Goal: Transaction & Acquisition: Download file/media

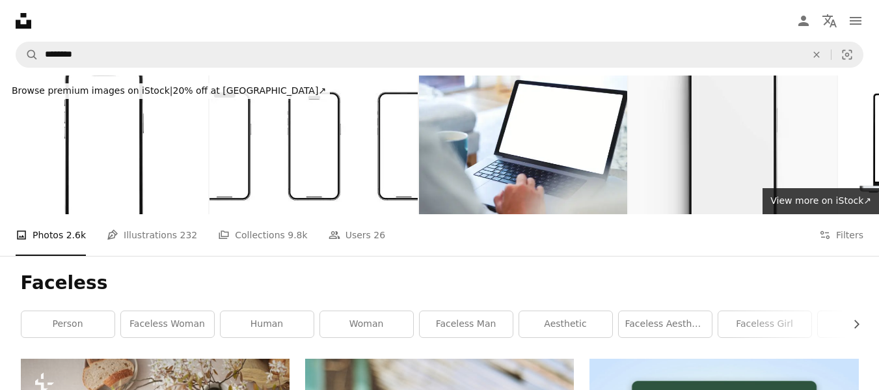
scroll to position [325, 0]
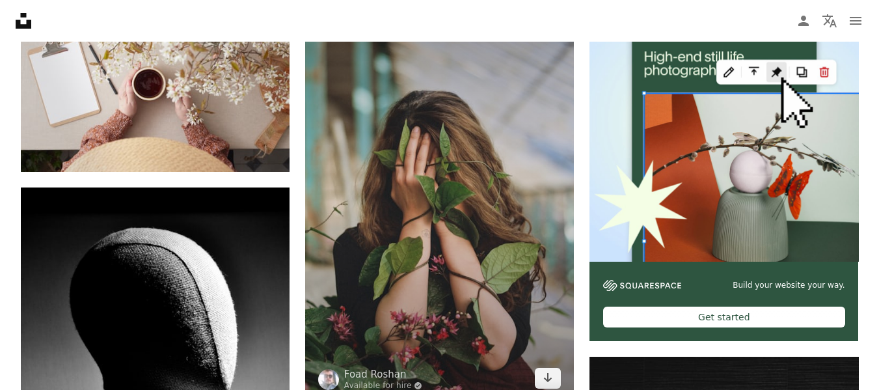
scroll to position [455, 0]
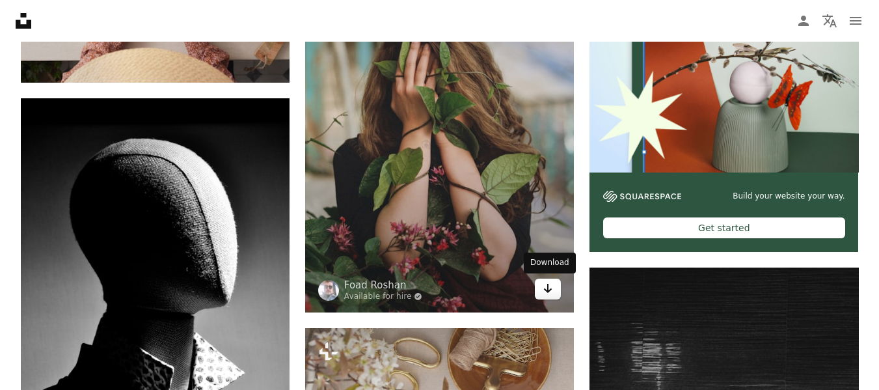
click at [546, 293] on icon "Arrow pointing down" at bounding box center [547, 288] width 10 height 16
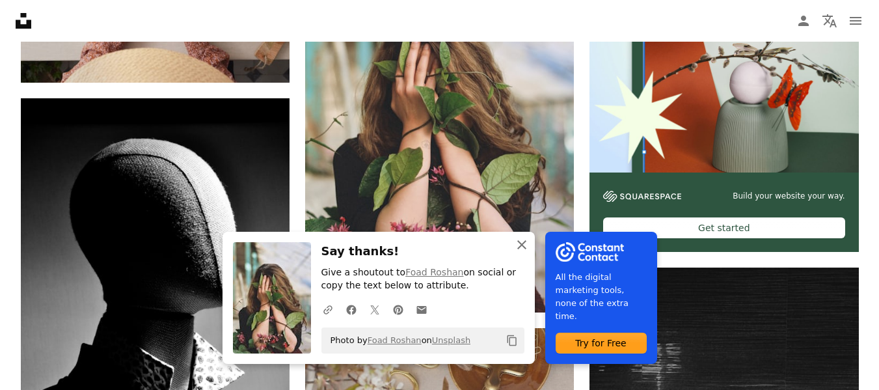
click at [518, 248] on icon "button" at bounding box center [521, 244] width 9 height 9
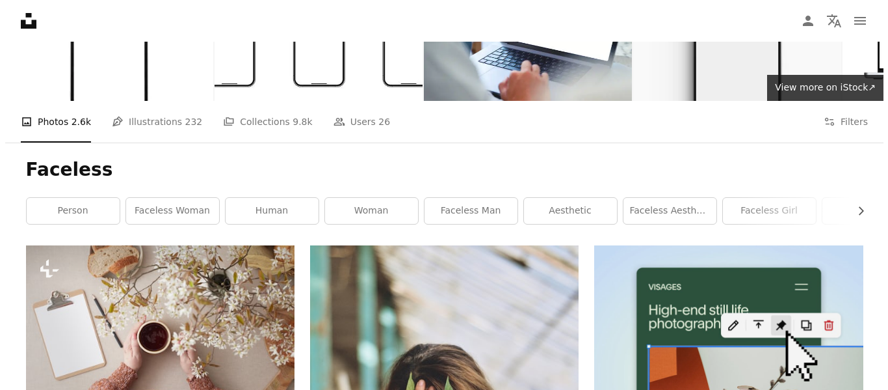
scroll to position [0, 0]
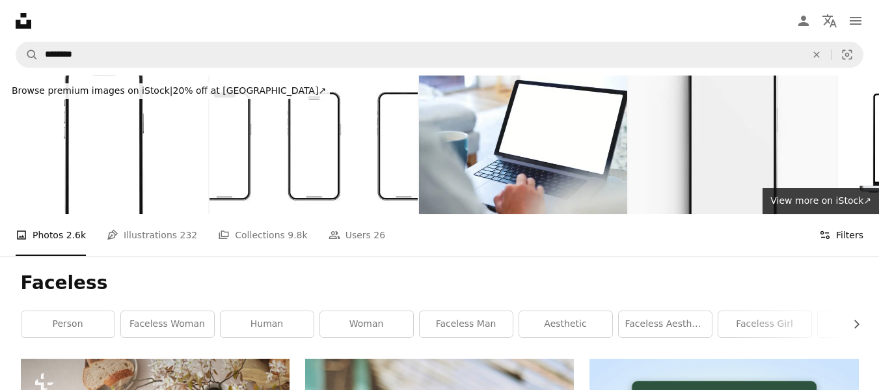
click at [843, 245] on button "Filters Filters" at bounding box center [841, 235] width 44 height 42
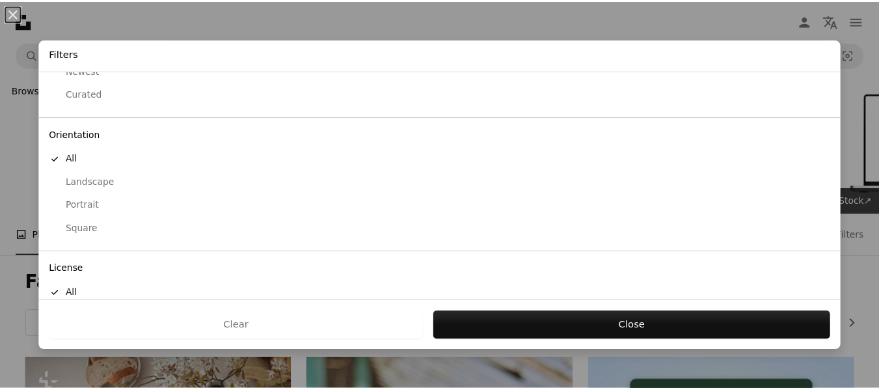
scroll to position [127, 0]
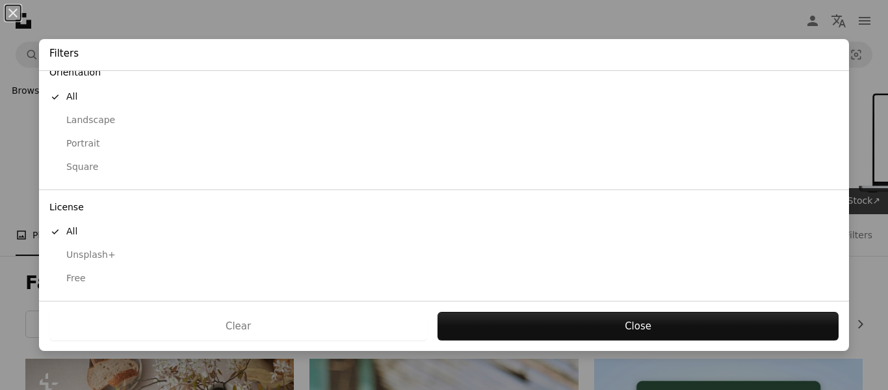
click at [100, 150] on div "Portrait" at bounding box center [444, 143] width 790 height 13
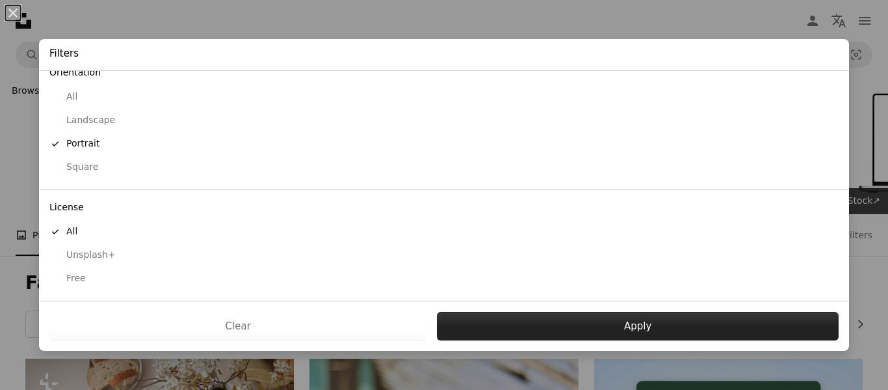
click at [532, 319] on button "Apply" at bounding box center [638, 326] width 402 height 29
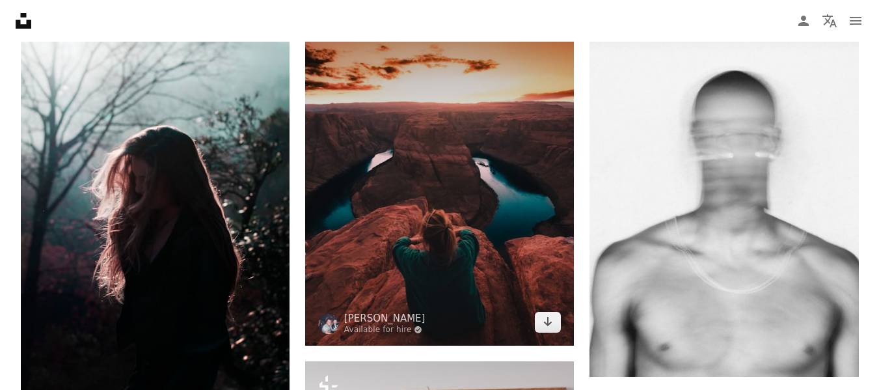
scroll to position [1691, 0]
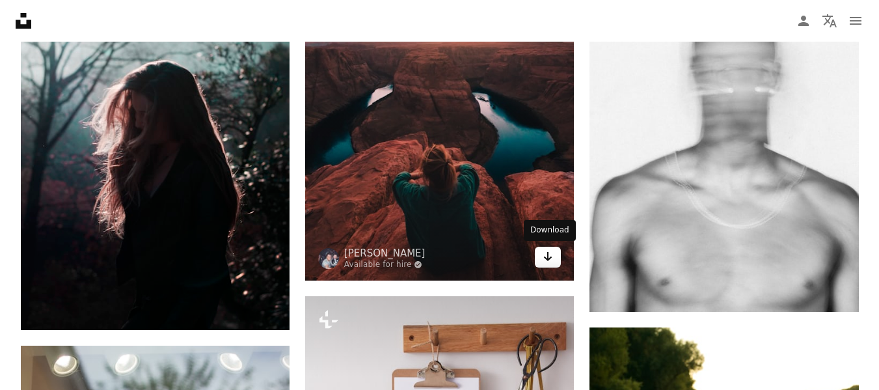
click at [551, 260] on icon "Arrow pointing down" at bounding box center [547, 256] width 10 height 16
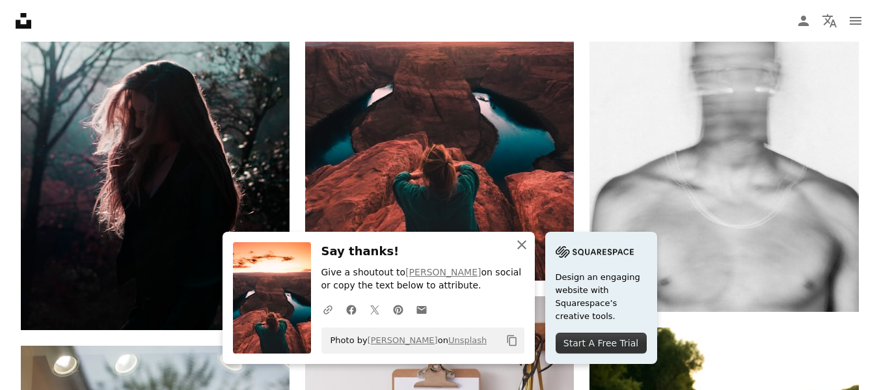
click at [518, 248] on icon "button" at bounding box center [521, 244] width 9 height 9
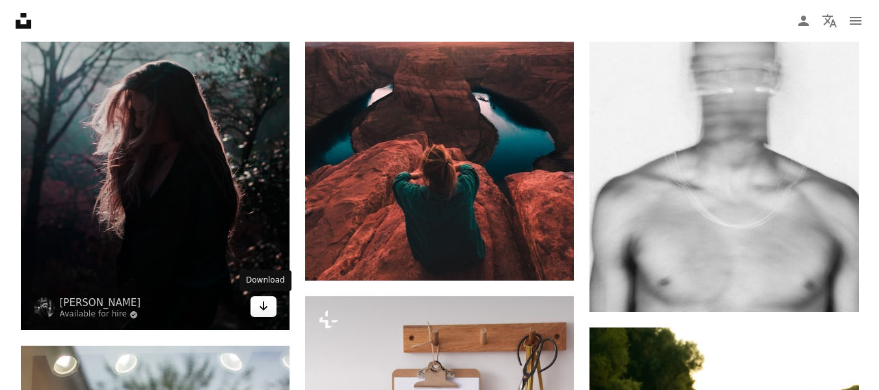
click at [273, 303] on link "Arrow pointing down" at bounding box center [263, 306] width 26 height 21
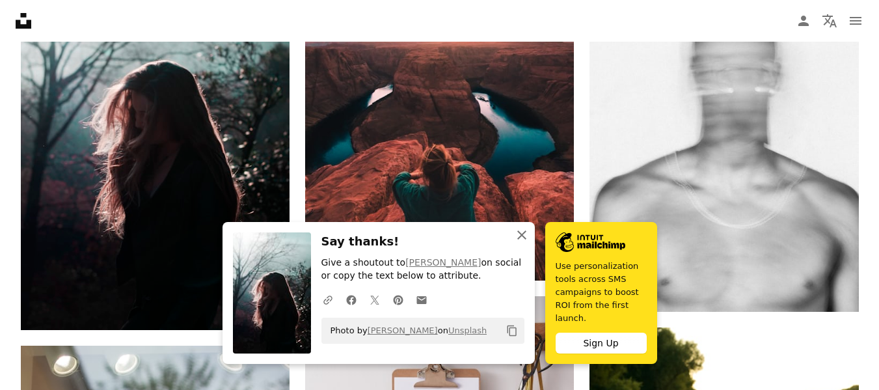
click at [522, 239] on icon "button" at bounding box center [521, 234] width 9 height 9
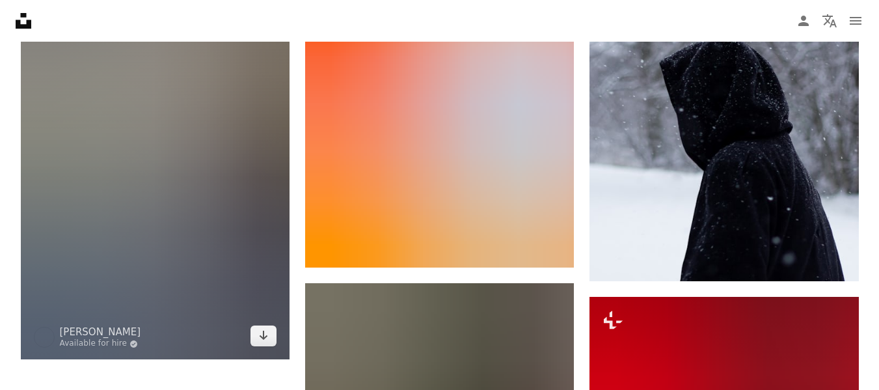
scroll to position [2536, 0]
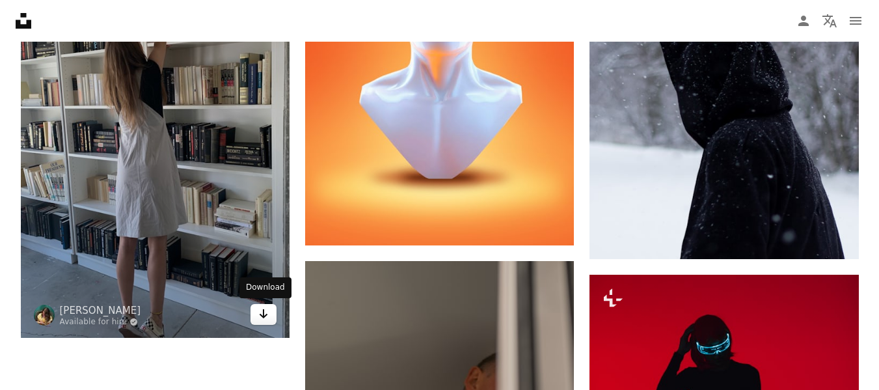
click at [263, 310] on icon "Download" at bounding box center [263, 313] width 8 height 9
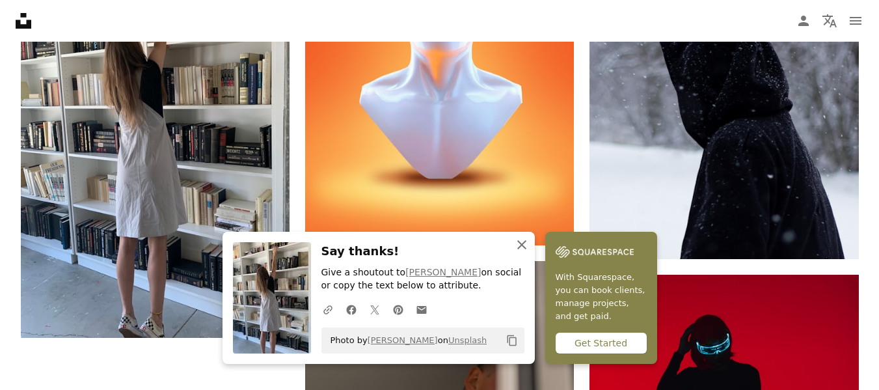
click at [525, 242] on icon "An X shape" at bounding box center [522, 245] width 16 height 16
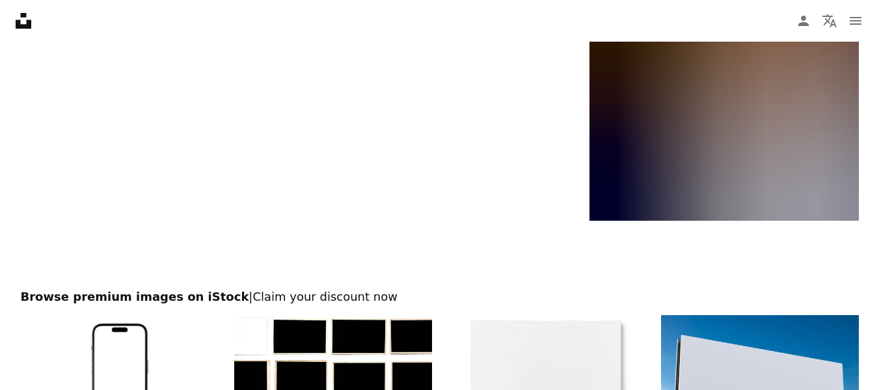
scroll to position [3317, 0]
